Goal: Find contact information: Find contact information

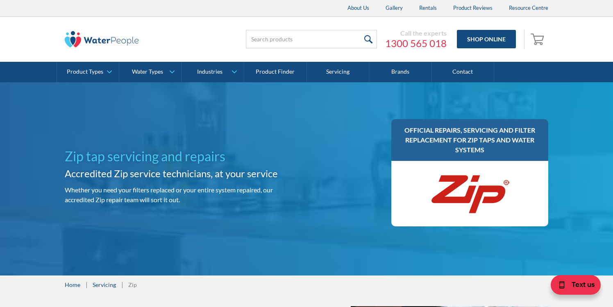
click at [433, 33] on div "Call the experts" at bounding box center [415, 33] width 61 height 8
click at [33, 129] on div "Zip tap servicing and repairs Accredited Zip service technicians, at your servi…" at bounding box center [306, 178] width 613 height 193
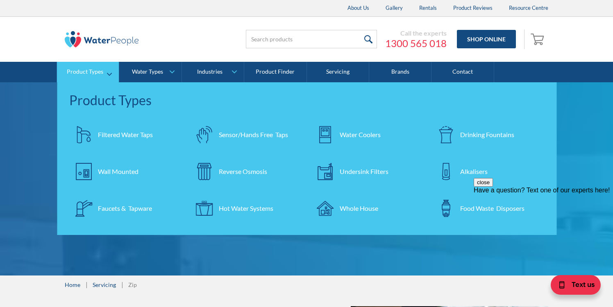
click at [127, 133] on div "Filtered Water Taps" at bounding box center [125, 135] width 55 height 10
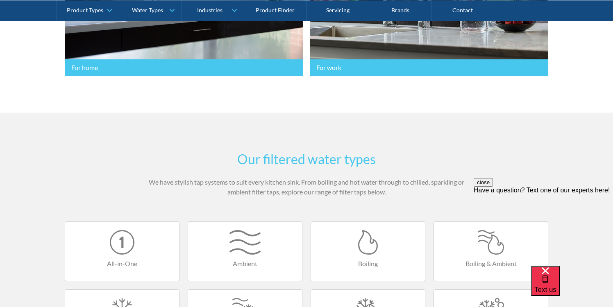
scroll to position [313, 0]
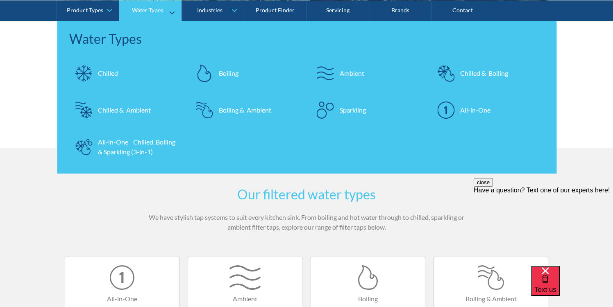
click at [461, 112] on div "All-in-One" at bounding box center [475, 110] width 30 height 10
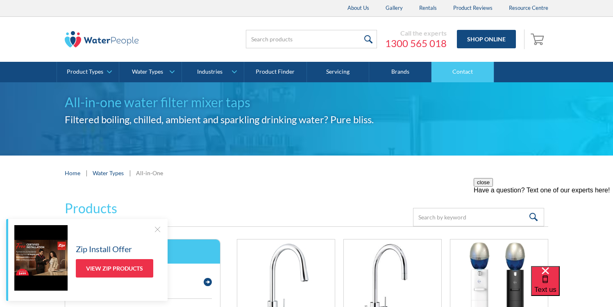
click at [465, 69] on link "Contact" at bounding box center [462, 72] width 62 height 20
